Goal: Information Seeking & Learning: Learn about a topic

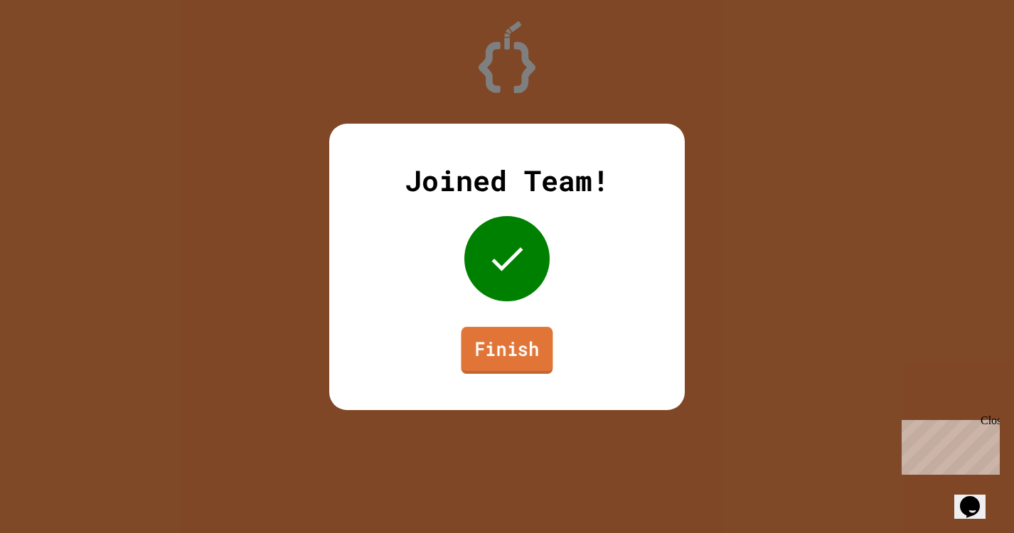
click at [504, 354] on link "Finish" at bounding box center [507, 349] width 92 height 47
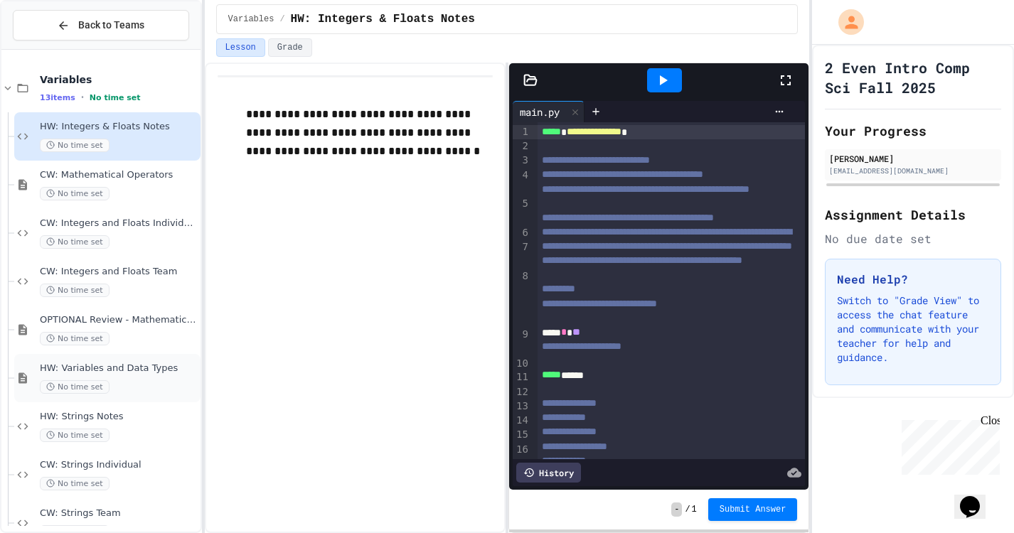
scroll to position [272, 0]
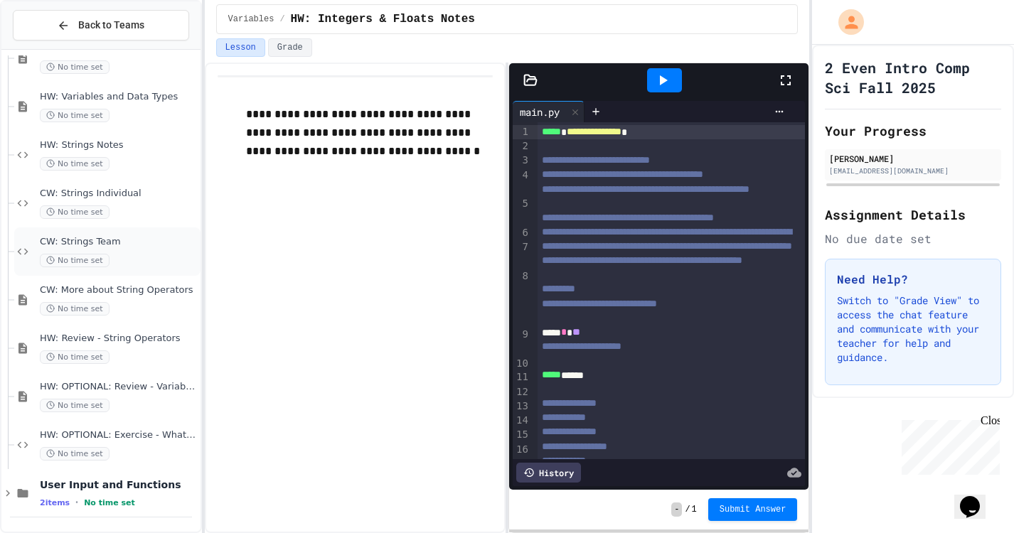
click at [131, 243] on span "CW: Strings Team" at bounding box center [119, 242] width 158 height 12
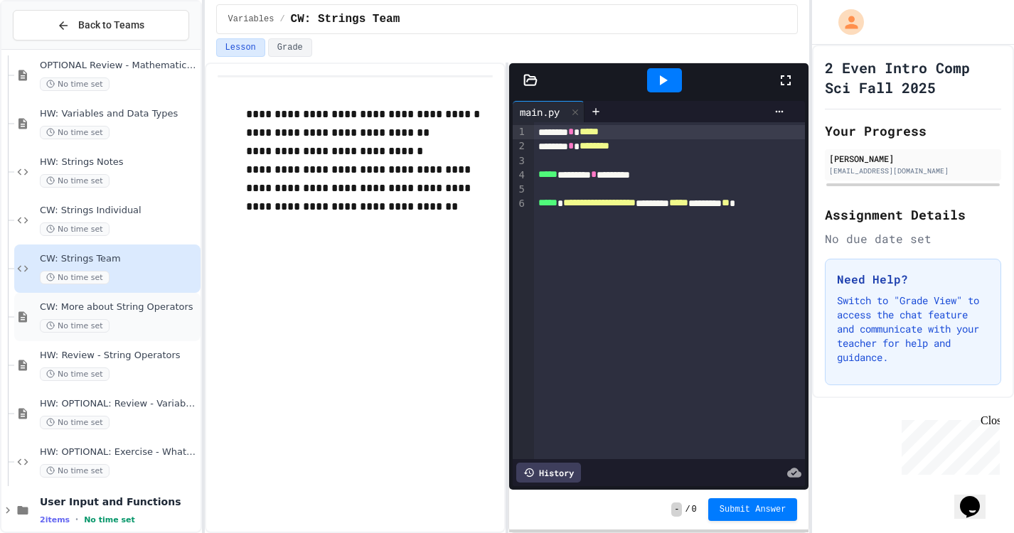
click at [128, 307] on span "CW: More about String Operators" at bounding box center [119, 308] width 158 height 12
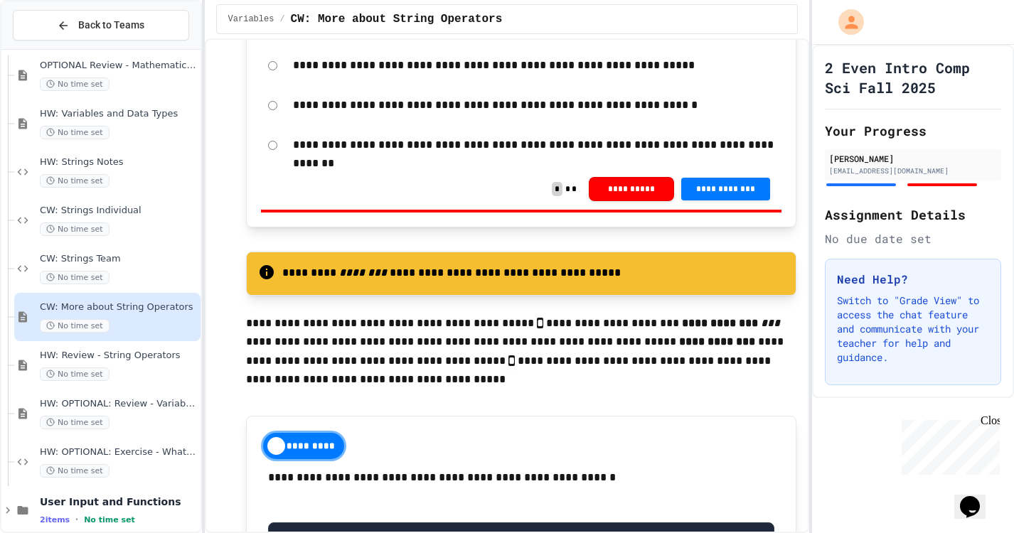
scroll to position [1721, 0]
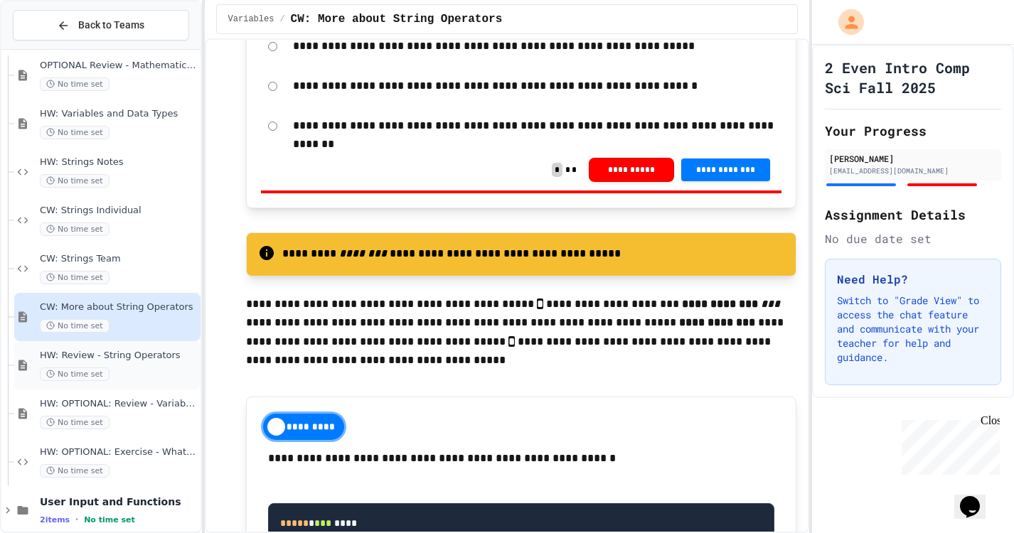
click at [149, 356] on span "HW: Review - String Operators" at bounding box center [119, 356] width 158 height 12
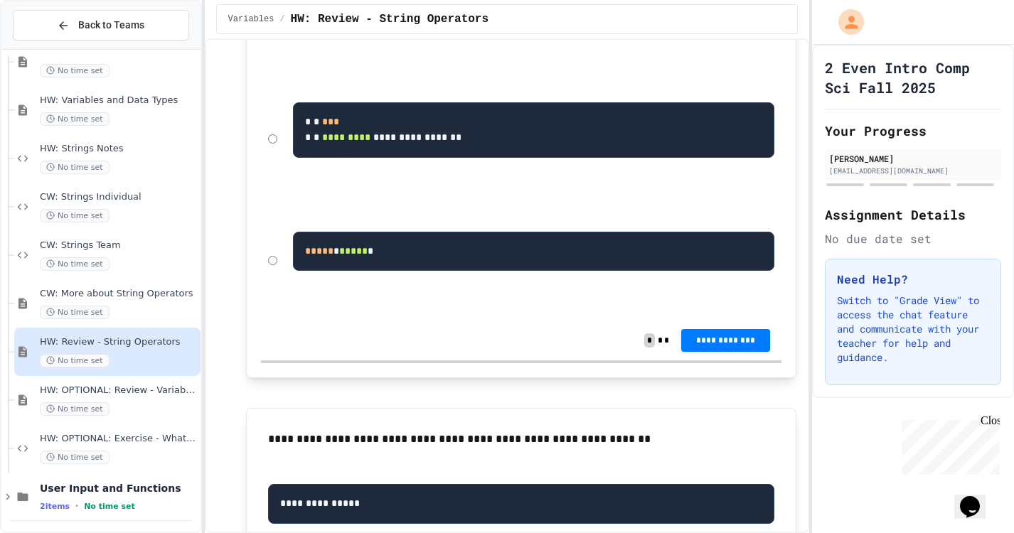
scroll to position [428, 0]
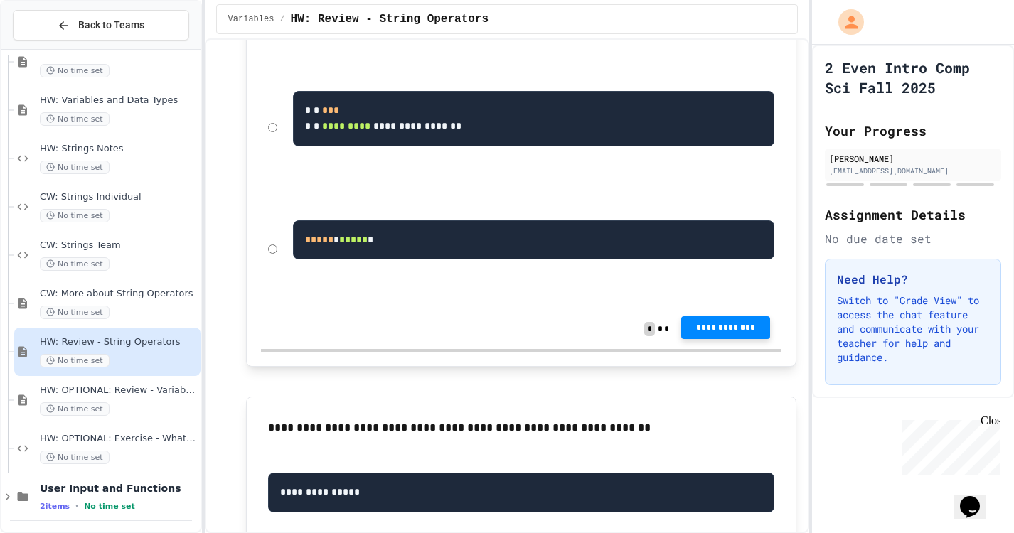
click at [708, 334] on span "**********" at bounding box center [726, 327] width 67 height 11
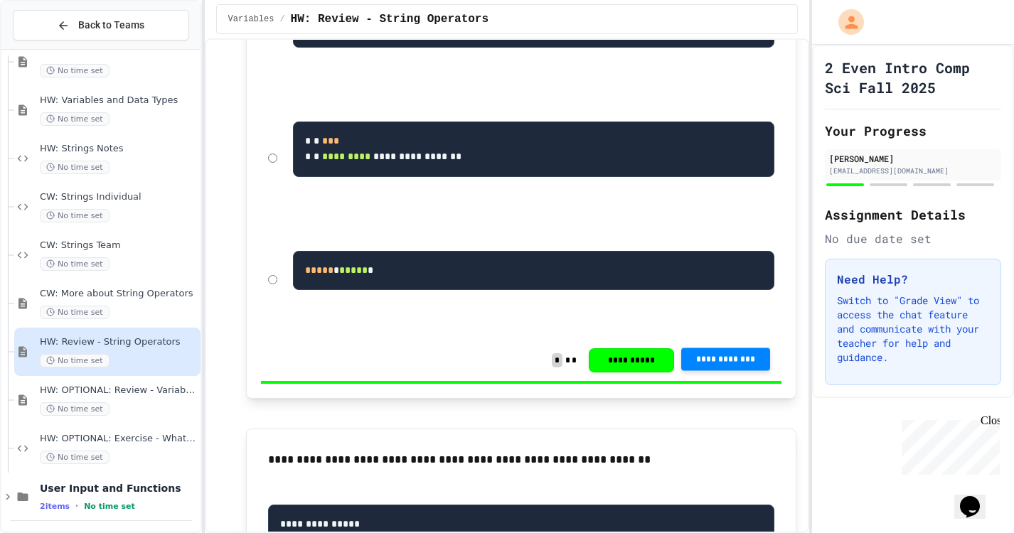
scroll to position [459, 0]
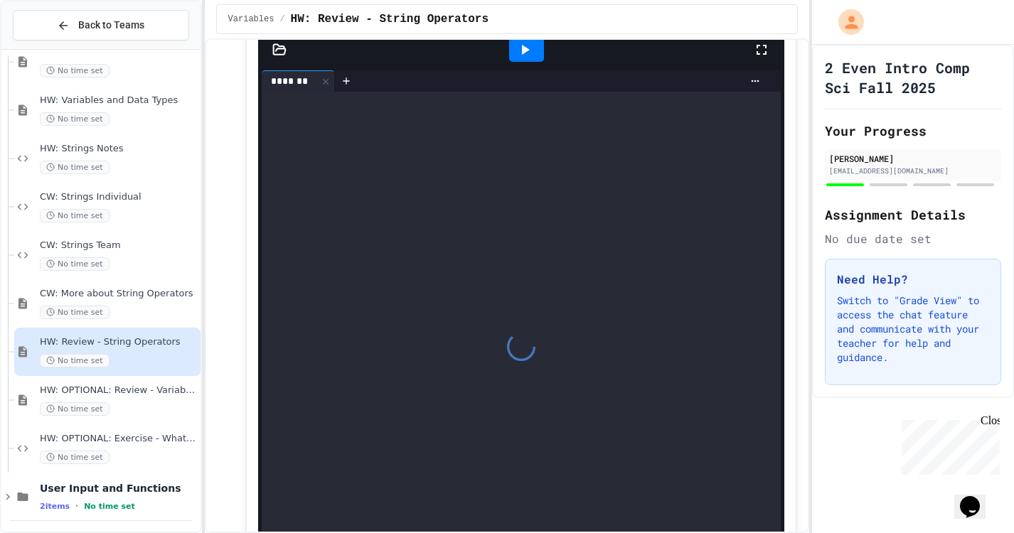
scroll to position [3160, 0]
